Goal: Find specific page/section: Find specific page/section

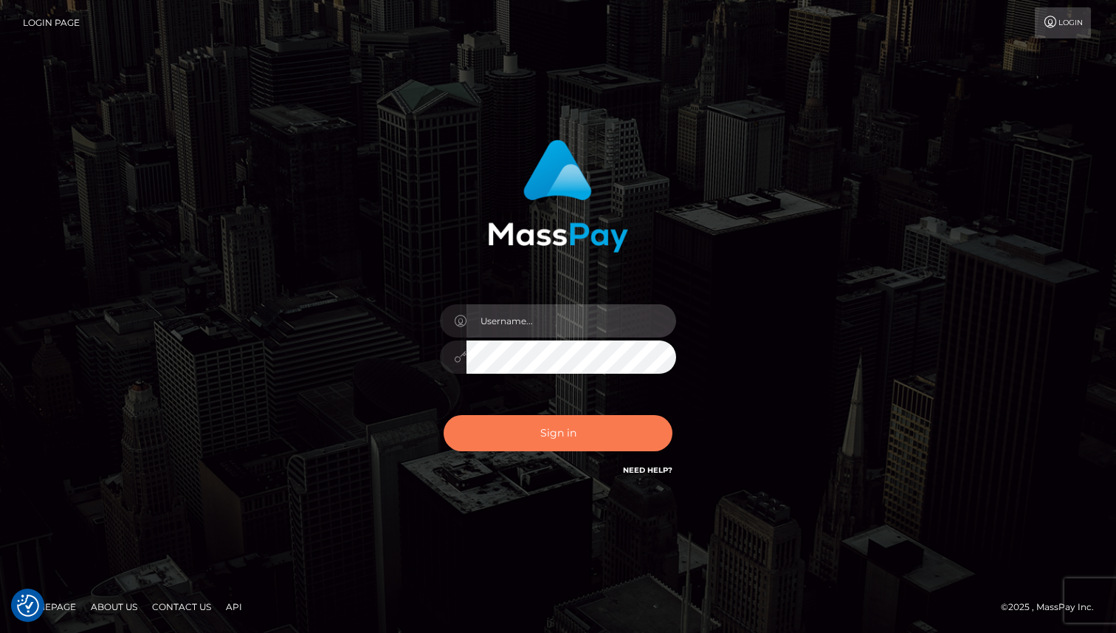
type input "[PERSON_NAME]"
click at [528, 439] on button "Sign in" at bounding box center [558, 433] width 229 height 36
type input "[PERSON_NAME]"
click at [547, 435] on button "Sign in" at bounding box center [558, 433] width 229 height 36
type input "[PERSON_NAME]"
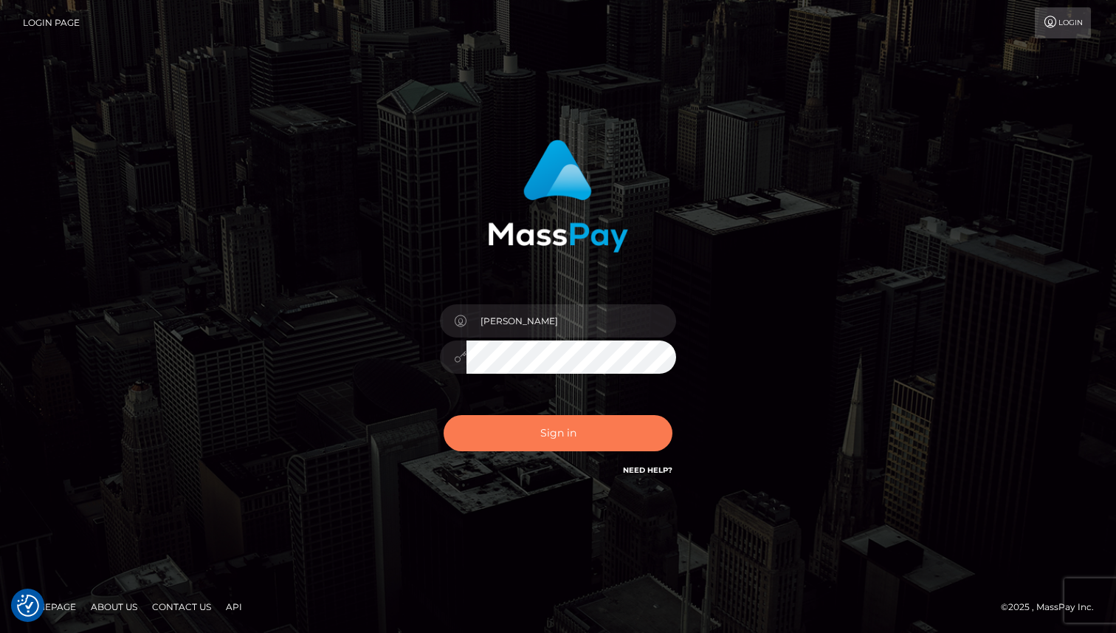
click at [549, 425] on button "Sign in" at bounding box center [558, 433] width 229 height 36
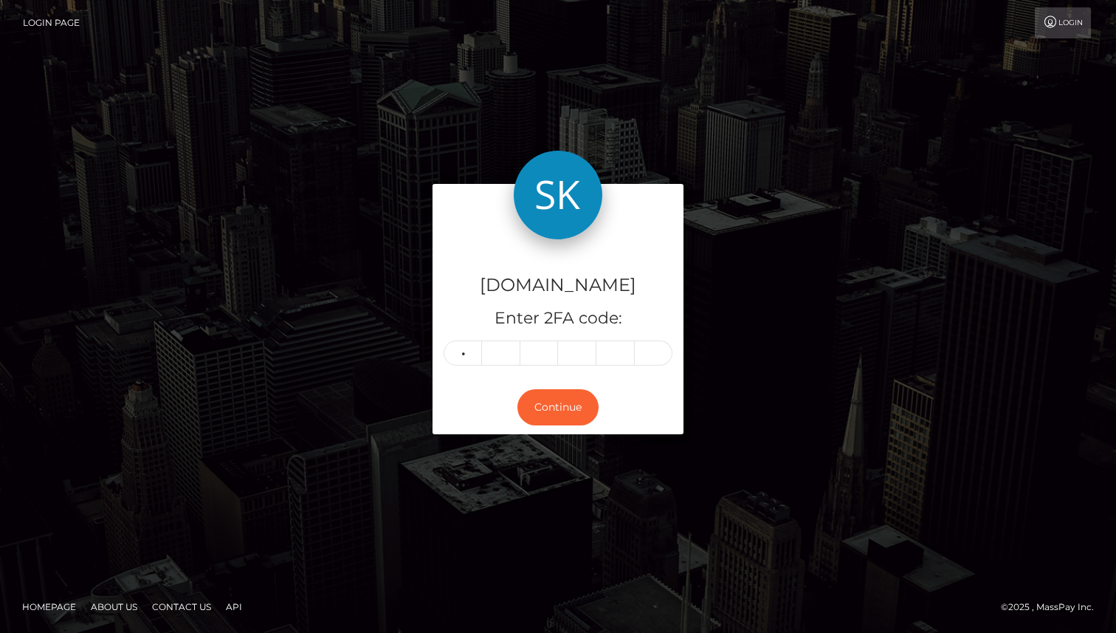
type input "5"
type input "8"
type input "7"
type input "2"
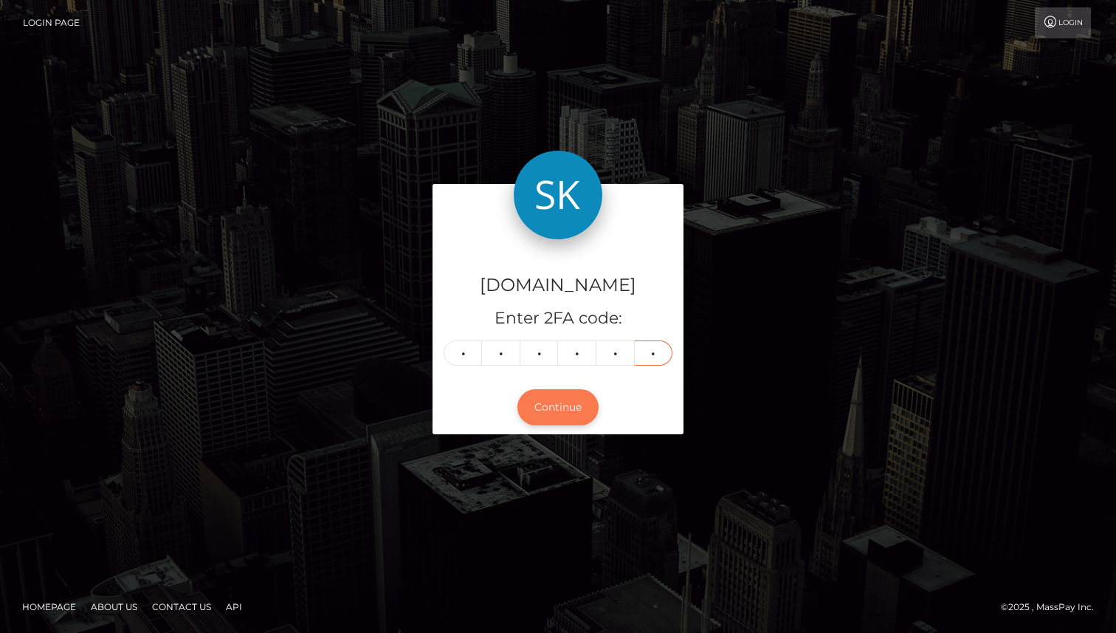
type input "5"
click at [562, 399] on button "Continue" at bounding box center [557, 407] width 81 height 36
click at [552, 413] on button "Continue" at bounding box center [557, 407] width 81 height 36
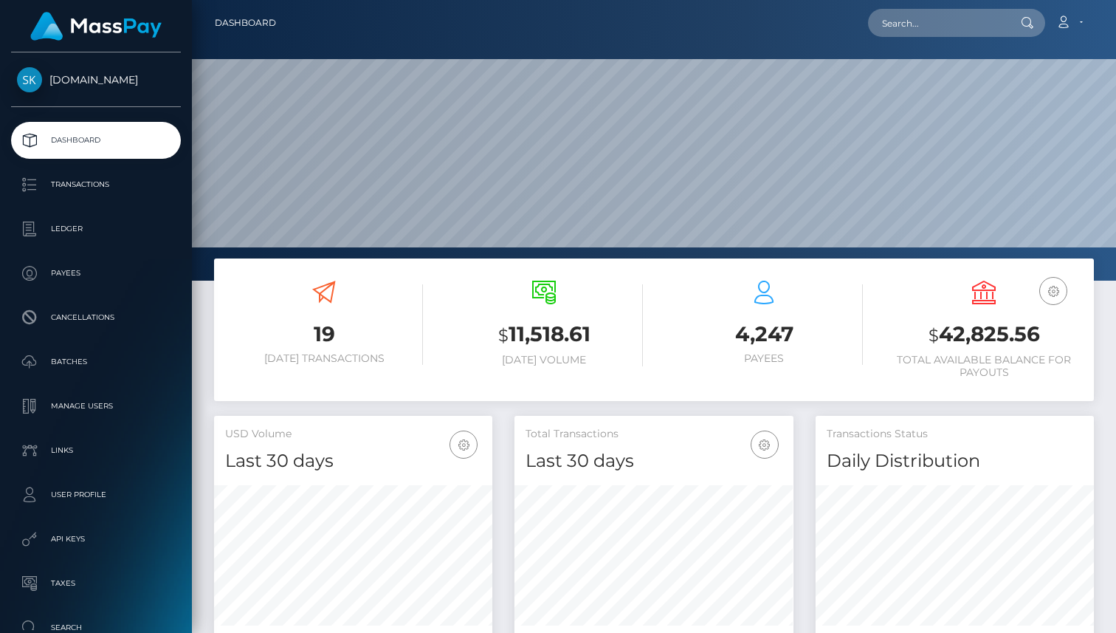
scroll to position [261, 278]
click at [80, 272] on p "Payees" at bounding box center [96, 273] width 158 height 22
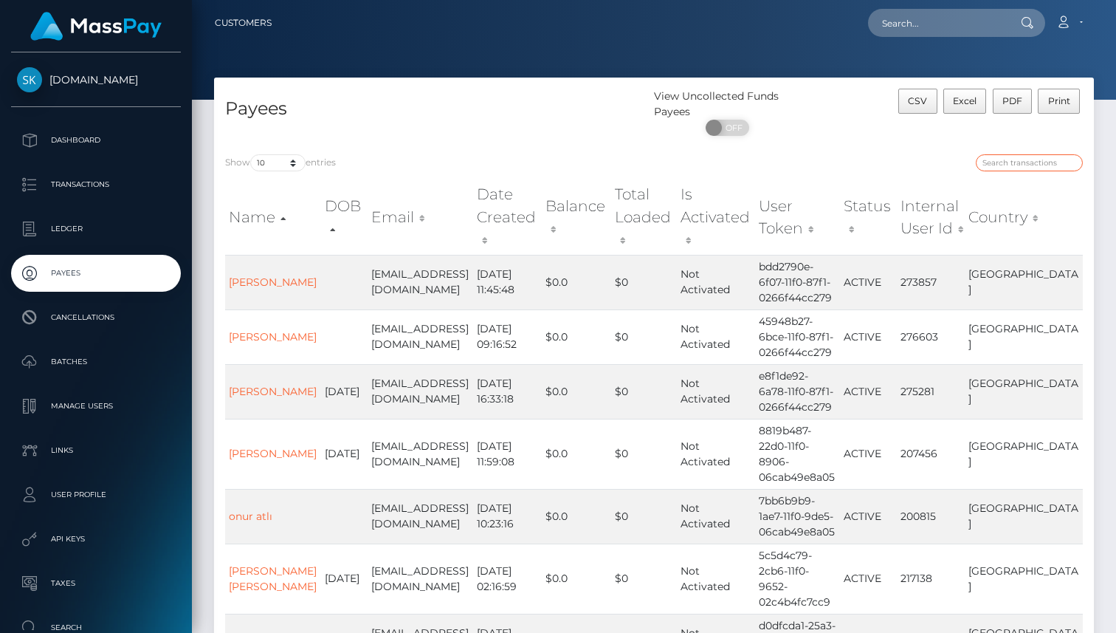
click at [1029, 163] on input "search" at bounding box center [1029, 162] width 107 height 17
click at [962, 30] on input "text" at bounding box center [937, 23] width 139 height 28
paste input "ivvan"
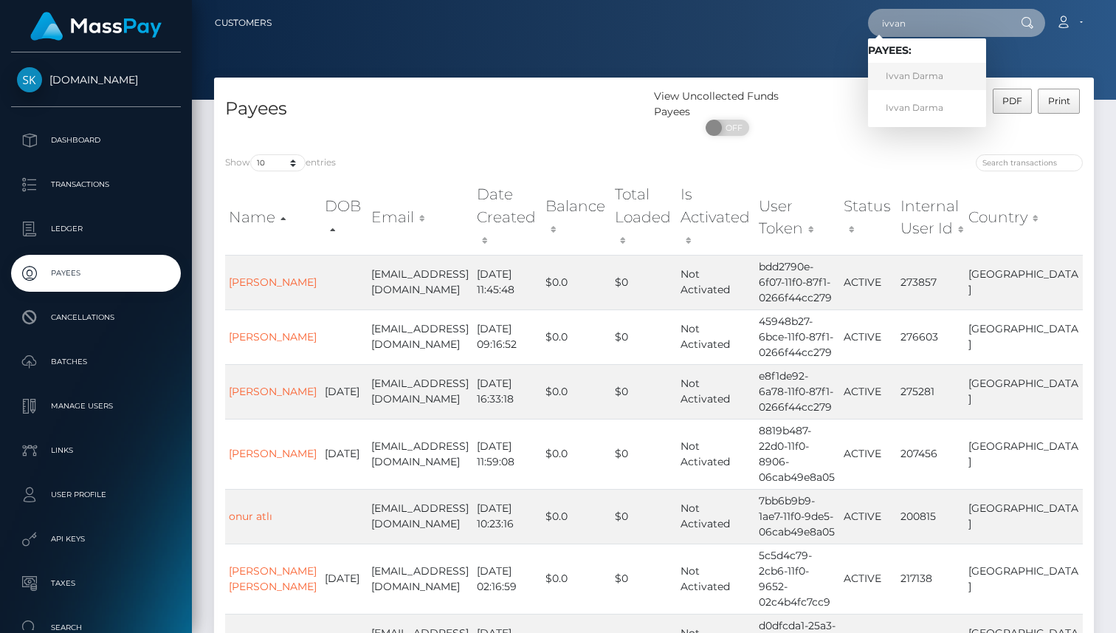
type input "ivvan"
click at [948, 75] on link "Ivvan Darma" at bounding box center [927, 76] width 118 height 27
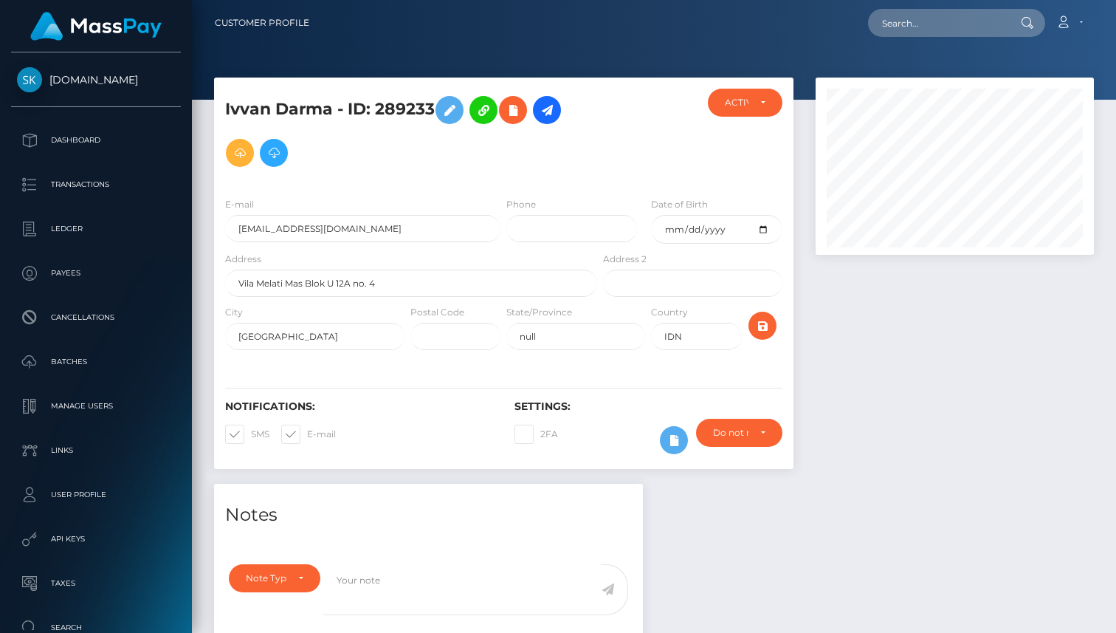
drag, startPoint x: 437, startPoint y: 108, endPoint x: 227, endPoint y: 96, distance: 210.7
click at [227, 96] on h5 "Ivvan Darma - ID: 289233" at bounding box center [407, 132] width 364 height 86
copy h5 "Ivvan Darma - ID: 289233"
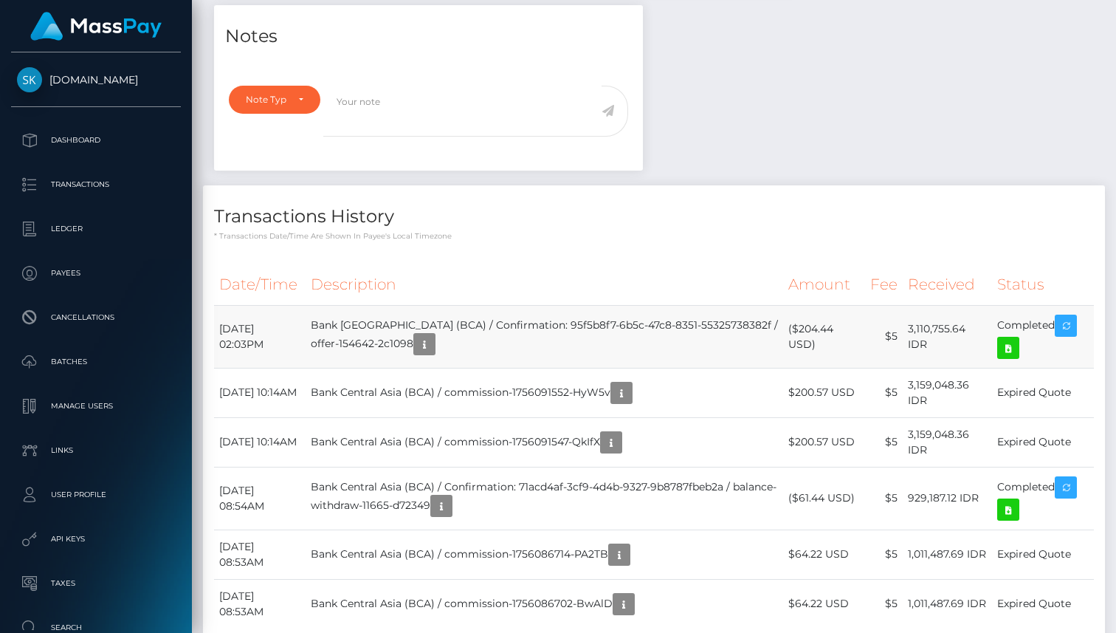
scroll to position [480, 0]
drag, startPoint x: 474, startPoint y: 325, endPoint x: 351, endPoint y: 324, distance: 123.3
click at [351, 324] on td "Bank Central Asia (BCA) / Confirmation: 95f5b8f7-6b5c-47c8-8351-55325738382f / …" at bounding box center [545, 334] width 478 height 63
copy td "Bank Central Asia (BCA)"
